Goal: Transaction & Acquisition: Purchase product/service

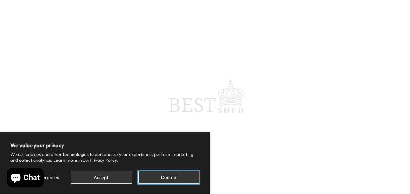
click at [160, 175] on button "Decline" at bounding box center [168, 177] width 61 height 13
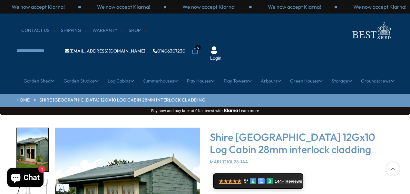
click at [350, 169] on div "Shire Marlborough 12Gx10 Log Cabin 28mm interlock cladding MARL1210L28-1AA ★★★★…" at bounding box center [302, 190] width 184 height 126
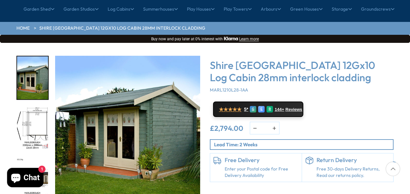
scroll to position [72, 0]
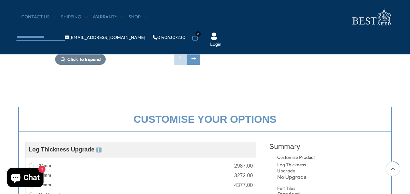
scroll to position [180, 0]
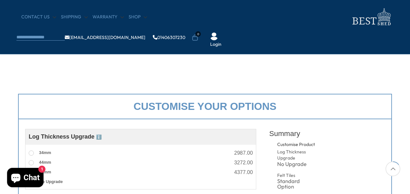
click at [193, 44] on div "Next slide" at bounding box center [193, 45] width 13 height 13
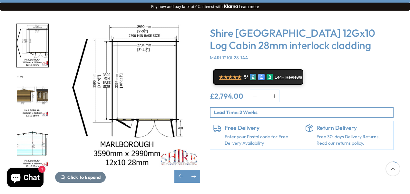
scroll to position [116, 0]
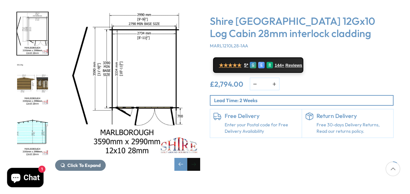
click at [191, 158] on div "Next slide" at bounding box center [193, 164] width 13 height 13
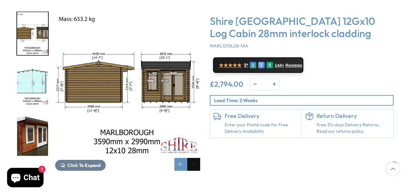
click at [191, 158] on div "Next slide" at bounding box center [193, 164] width 13 height 13
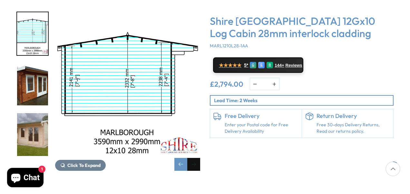
click at [191, 158] on div "Next slide" at bounding box center [193, 164] width 13 height 13
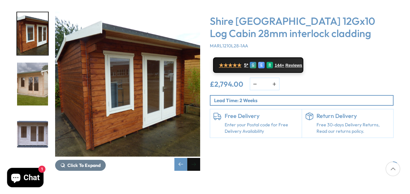
click at [191, 158] on div "Next slide" at bounding box center [193, 164] width 13 height 13
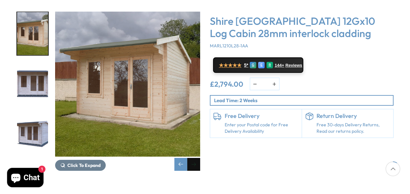
click at [191, 158] on div "Next slide" at bounding box center [193, 164] width 13 height 13
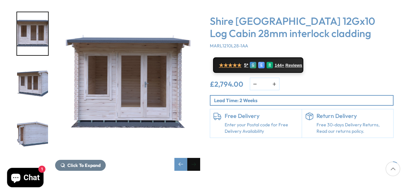
click at [191, 158] on div "Next slide" at bounding box center [193, 164] width 13 height 13
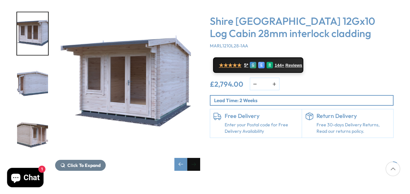
click at [191, 158] on div "Next slide" at bounding box center [193, 164] width 13 height 13
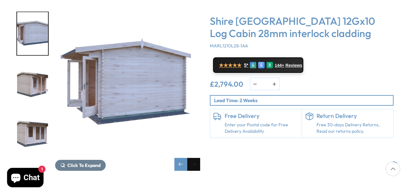
click at [191, 158] on div "Next slide" at bounding box center [193, 164] width 13 height 13
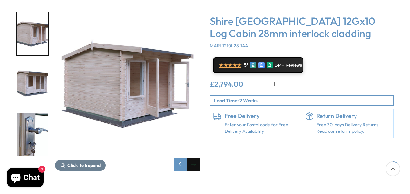
click at [191, 158] on div "Next slide" at bounding box center [193, 164] width 13 height 13
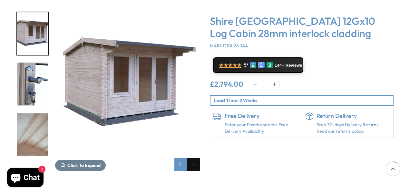
click at [191, 158] on div "Next slide" at bounding box center [193, 164] width 13 height 13
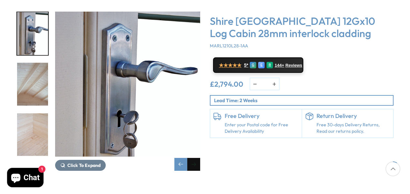
click at [191, 158] on div "Next slide" at bounding box center [193, 164] width 13 height 13
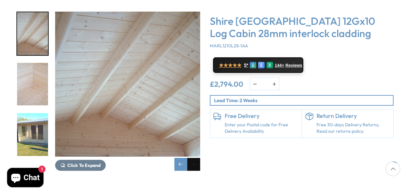
click at [191, 158] on div "Next slide" at bounding box center [193, 164] width 13 height 13
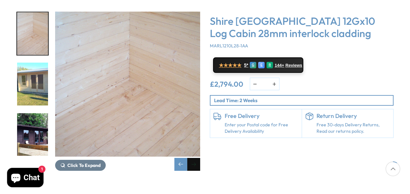
click at [191, 158] on div "Next slide" at bounding box center [193, 164] width 13 height 13
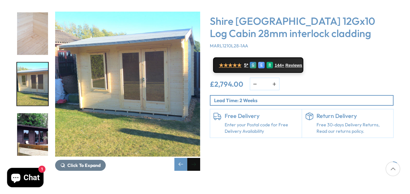
click at [191, 158] on div "Next slide" at bounding box center [193, 164] width 13 height 13
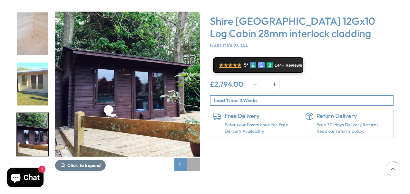
click at [194, 158] on div "Next slide" at bounding box center [193, 164] width 13 height 13
click at [182, 158] on div "Previous slide" at bounding box center [180, 164] width 13 height 13
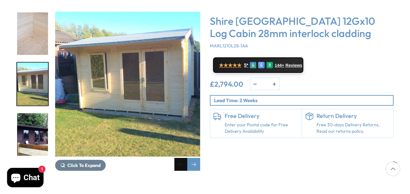
click at [182, 158] on div "Previous slide" at bounding box center [180, 164] width 13 height 13
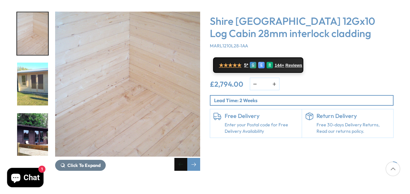
click at [182, 158] on div "Previous slide" at bounding box center [180, 164] width 13 height 13
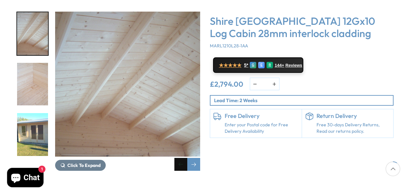
click at [182, 158] on div "Previous slide" at bounding box center [180, 164] width 13 height 13
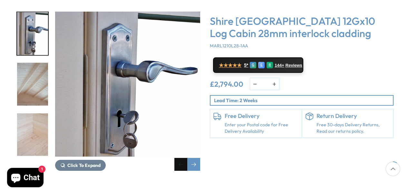
click at [182, 158] on div "Previous slide" at bounding box center [180, 164] width 13 height 13
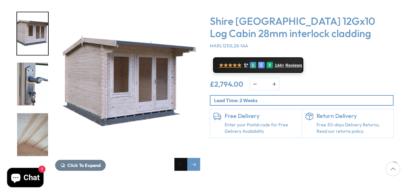
click at [182, 158] on div "Previous slide" at bounding box center [180, 164] width 13 height 13
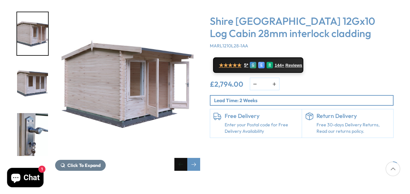
click at [182, 158] on div "Previous slide" at bounding box center [180, 164] width 13 height 13
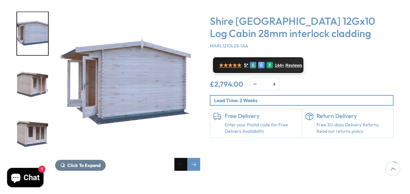
click at [182, 158] on div "Previous slide" at bounding box center [180, 164] width 13 height 13
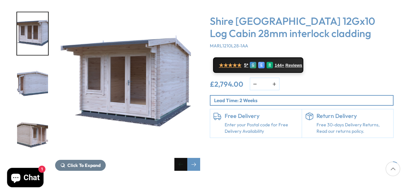
click at [182, 158] on div "Previous slide" at bounding box center [180, 164] width 13 height 13
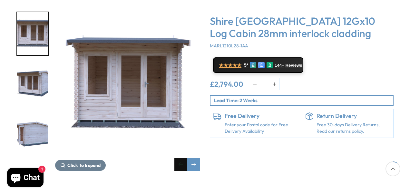
click at [182, 158] on div "Previous slide" at bounding box center [180, 164] width 13 height 13
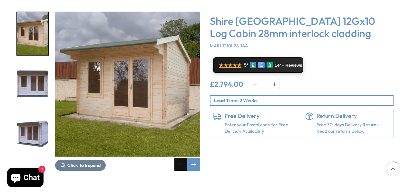
click at [182, 158] on div "Previous slide" at bounding box center [180, 164] width 13 height 13
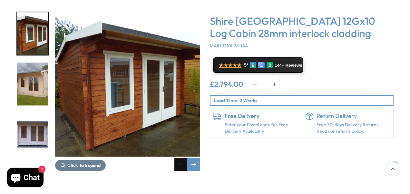
click at [182, 158] on div "Previous slide" at bounding box center [180, 164] width 13 height 13
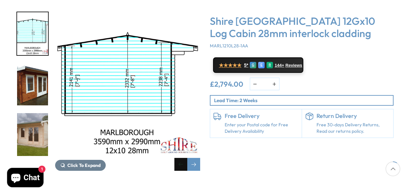
click at [182, 158] on div "Previous slide" at bounding box center [180, 164] width 13 height 13
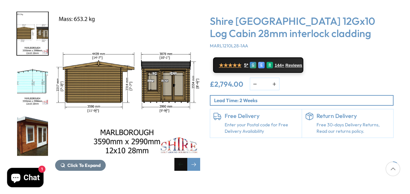
click at [182, 158] on div "Previous slide" at bounding box center [180, 164] width 13 height 13
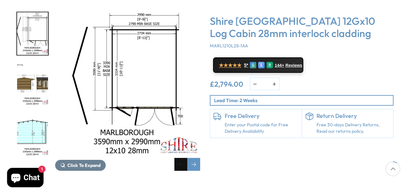
click at [182, 158] on div "Previous slide" at bounding box center [180, 164] width 13 height 13
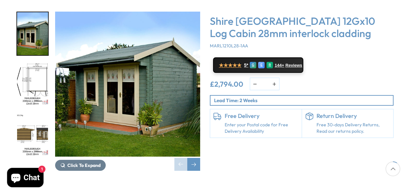
click at [408, 25] on div "Click To Expand Click To Expand Click To Expand Click To Expand Click To Expand…" at bounding box center [205, 96] width 410 height 194
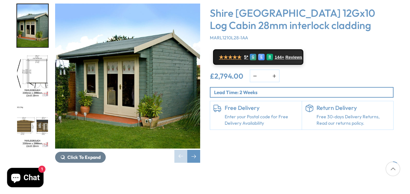
scroll to position [111, 0]
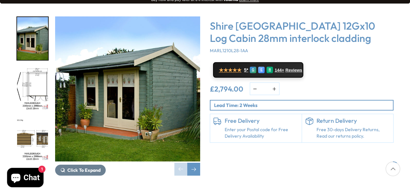
click at [99, 88] on img "1 / 16" at bounding box center [127, 88] width 145 height 145
